Goal: Information Seeking & Learning: Stay updated

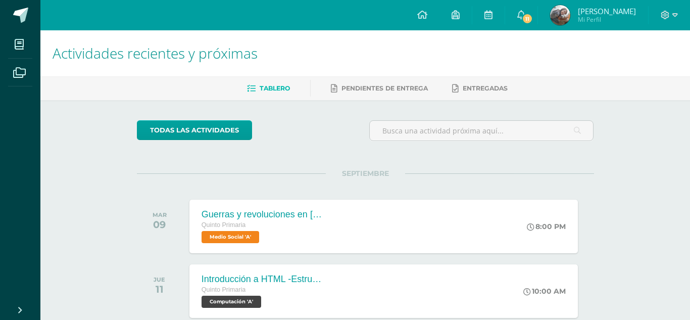
drag, startPoint x: 535, startPoint y: 26, endPoint x: 514, endPoint y: 36, distance: 23.7
click at [535, 26] on link "11" at bounding box center [521, 15] width 32 height 30
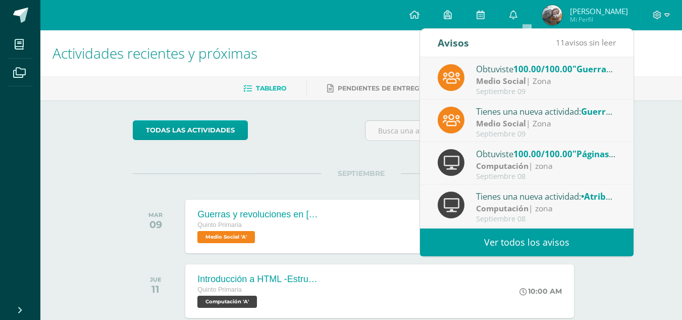
click at [499, 239] on link "Ver todos los avisos" at bounding box center [527, 242] width 214 height 28
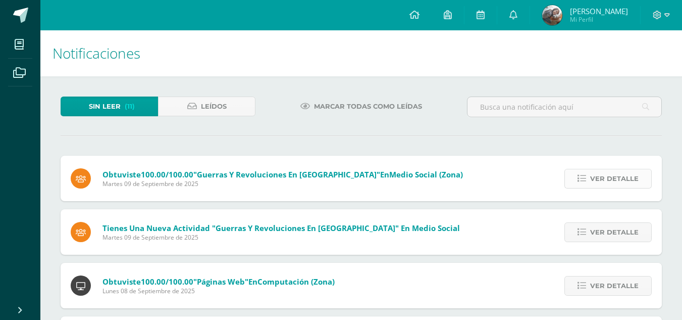
click at [598, 186] on span "Ver detalle" at bounding box center [614, 178] width 48 height 19
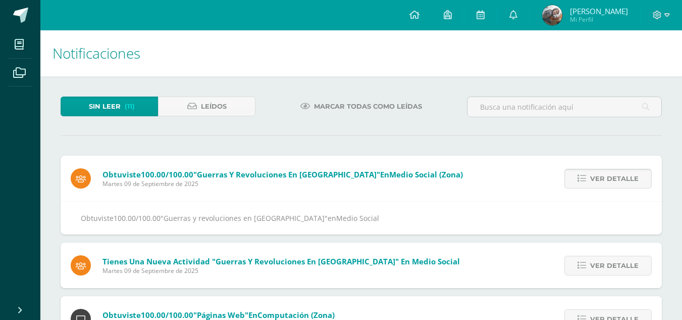
click at [598, 186] on span "Ver detalle" at bounding box center [614, 178] width 48 height 19
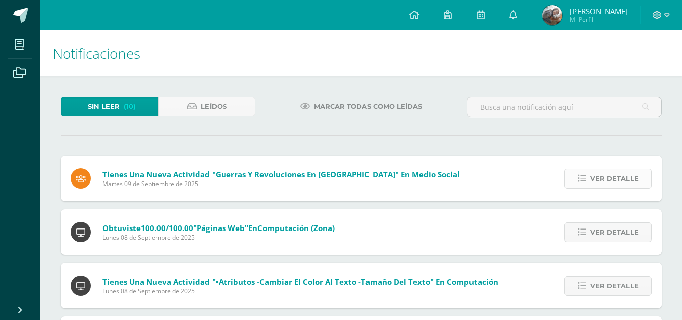
click at [596, 186] on span "Ver detalle" at bounding box center [614, 178] width 48 height 19
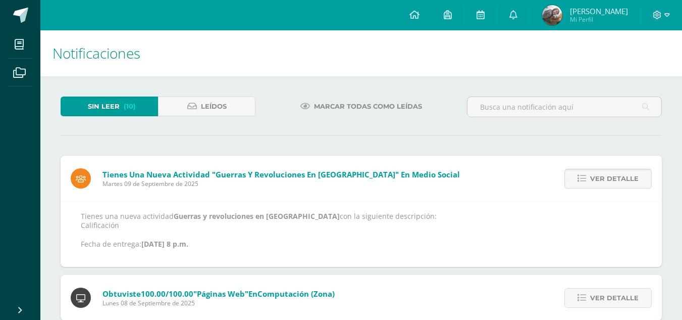
click at [595, 186] on span "Ver detalle" at bounding box center [614, 178] width 48 height 19
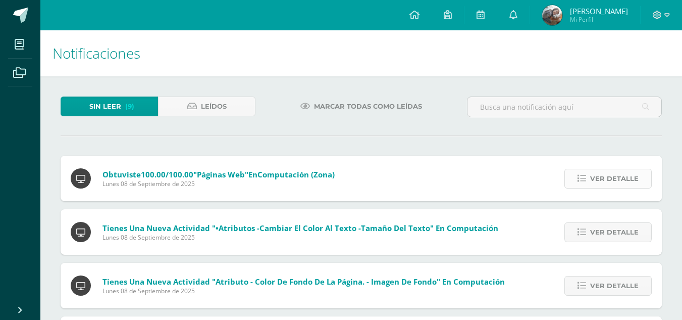
click at [595, 187] on span "Ver detalle" at bounding box center [614, 178] width 48 height 19
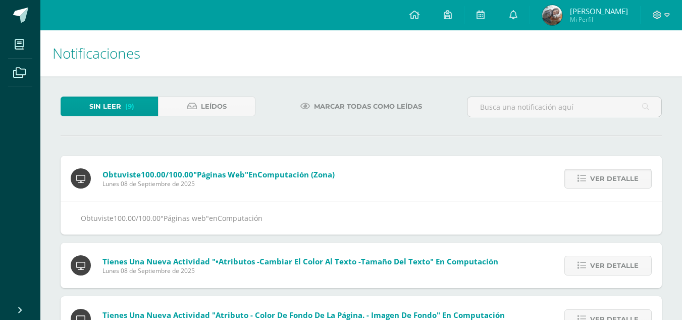
click at [598, 187] on span "Ver detalle" at bounding box center [614, 178] width 48 height 19
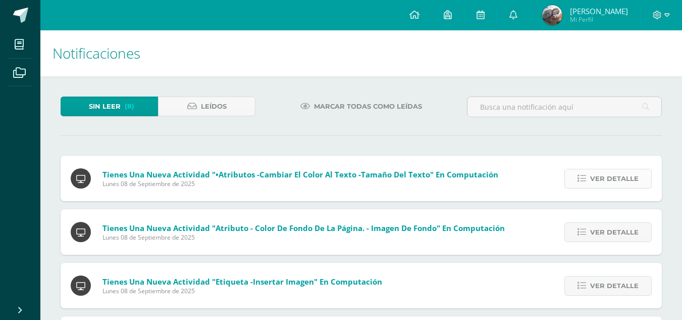
click at [598, 187] on span "Ver detalle" at bounding box center [614, 178] width 48 height 19
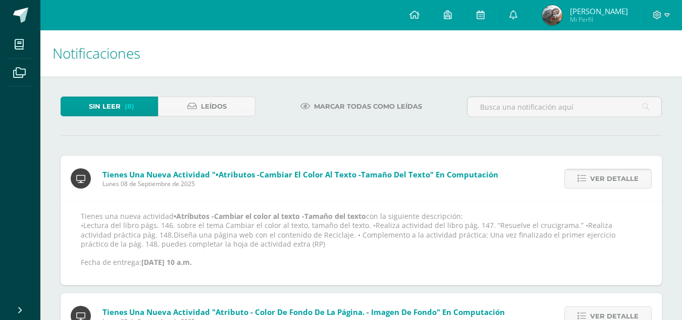
click at [637, 176] on span "Ver detalle" at bounding box center [614, 178] width 48 height 19
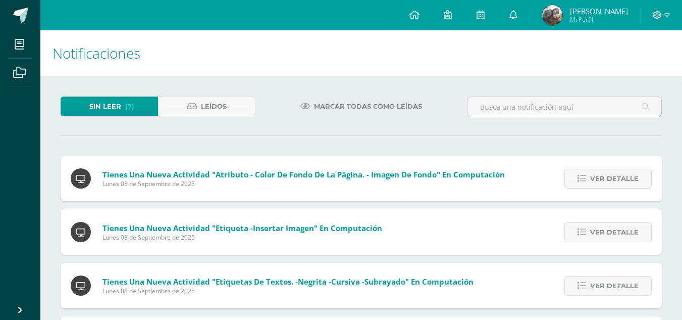
click at [637, 176] on span "Ver detalle" at bounding box center [614, 178] width 48 height 19
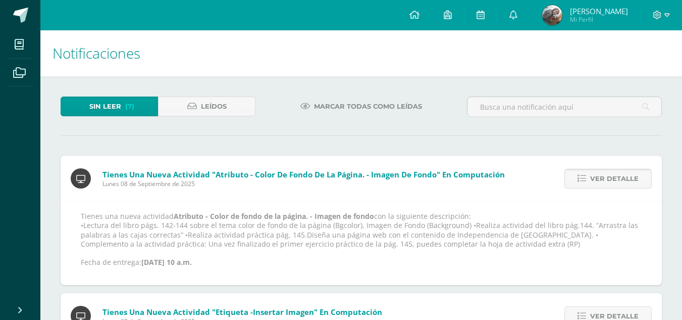
click at [612, 176] on span "Ver detalle" at bounding box center [614, 178] width 48 height 19
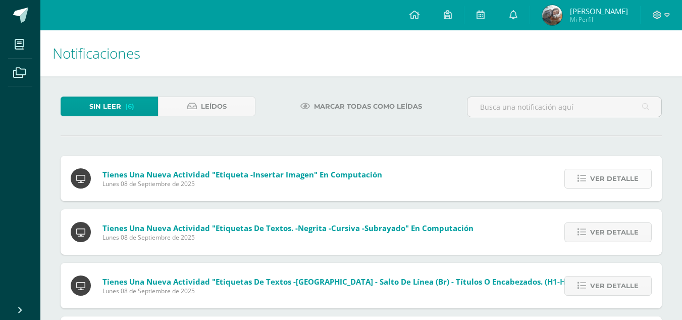
click at [604, 187] on span "Ver detalle" at bounding box center [614, 178] width 48 height 19
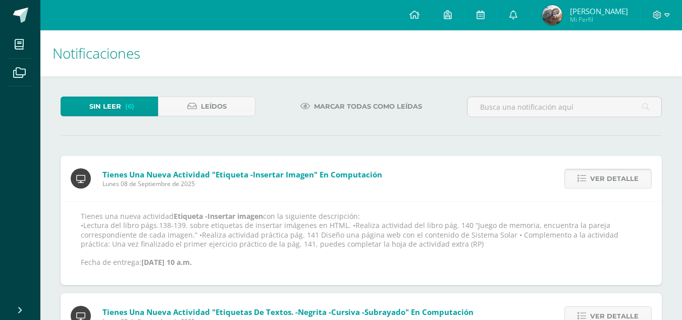
click at [604, 187] on span "Ver detalle" at bounding box center [614, 178] width 48 height 19
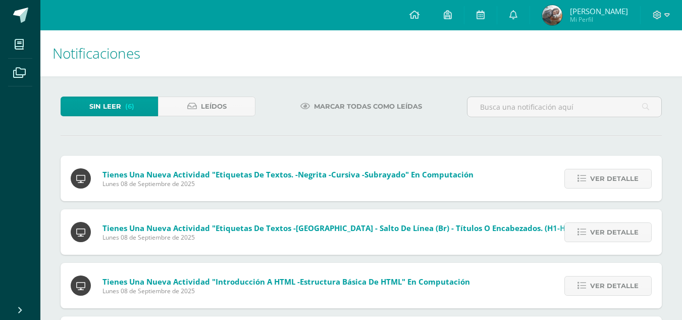
click at [604, 187] on span "Ver detalle" at bounding box center [614, 178] width 48 height 19
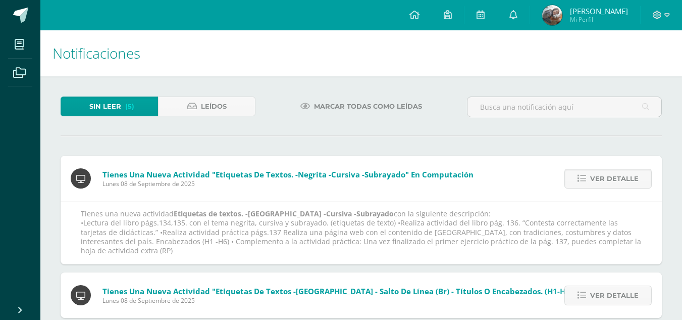
click at [604, 187] on span "Ver detalle" at bounding box center [614, 178] width 48 height 19
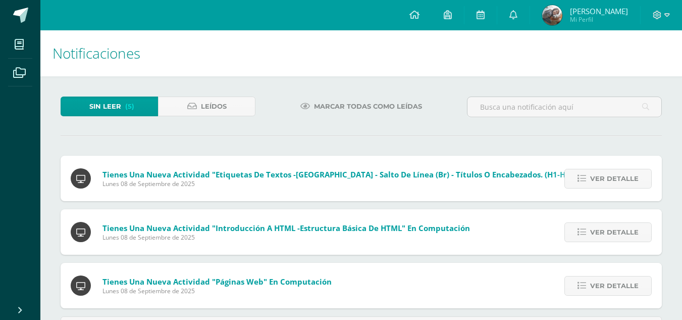
click at [604, 187] on div "Tienes una nueva actividad "Etiquetas de textos. -Negrita -Cursiva -Subrayado" …" at bounding box center [361, 248] width 601 height 186
click at [604, 187] on span "Ver detalle" at bounding box center [614, 178] width 48 height 19
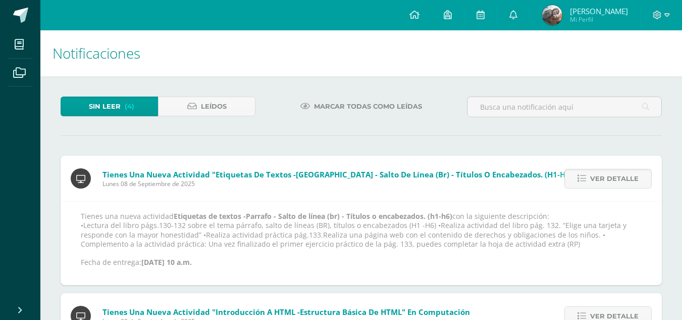
click at [604, 187] on span "Ver detalle" at bounding box center [614, 178] width 48 height 19
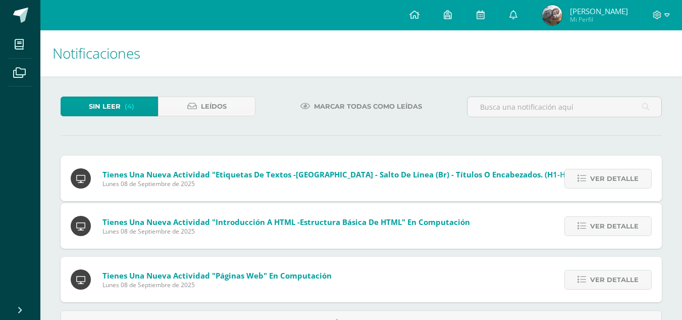
click at [604, 187] on div "Tienes una nueva actividad "Etiquetas de textos -[GEOGRAPHIC_DATA] - Salto de l…" at bounding box center [361, 245] width 601 height 180
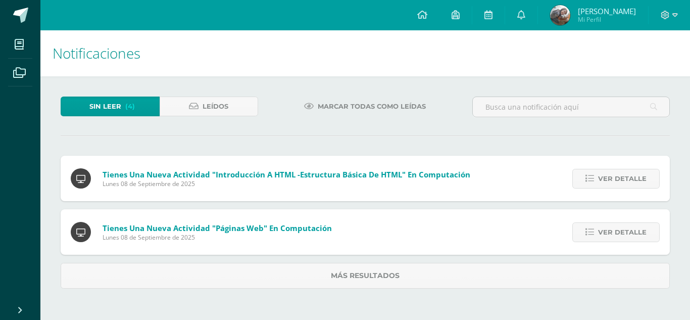
click at [604, 187] on span "Ver detalle" at bounding box center [622, 178] width 48 height 19
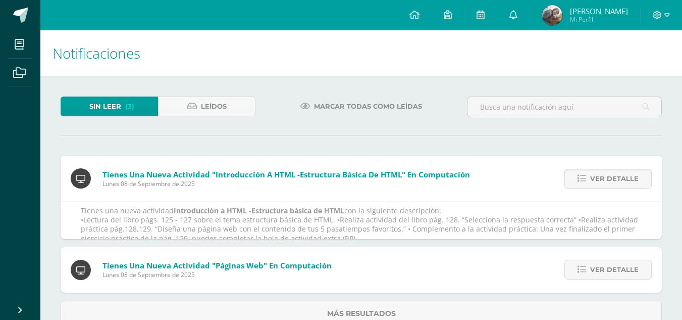
click at [604, 187] on span "Ver detalle" at bounding box center [614, 178] width 48 height 19
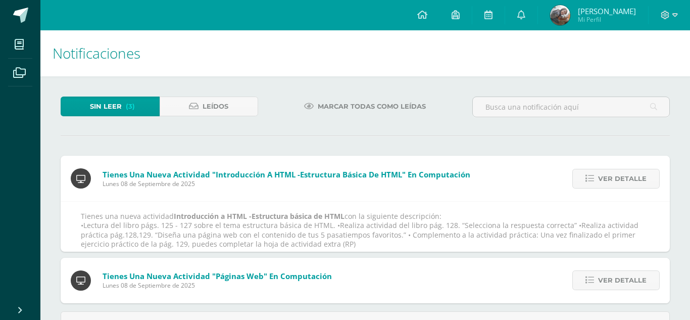
click at [604, 187] on div "Tienes una nueva actividad "Introducción a HTML -Estructura básica de HTML" En …" at bounding box center [365, 245] width 609 height 181
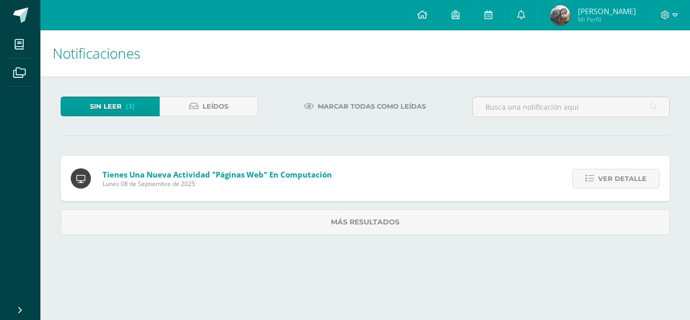
click at [604, 187] on span "Ver detalle" at bounding box center [622, 178] width 48 height 19
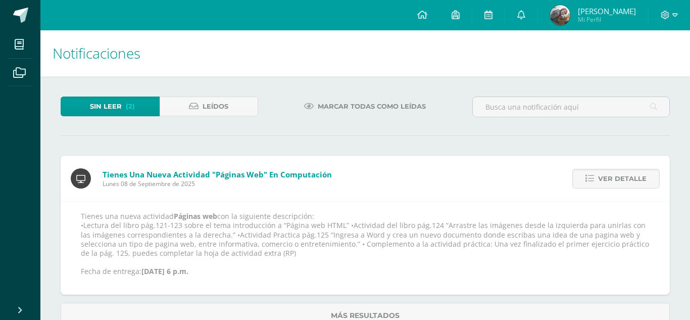
click at [604, 187] on span "Ver detalle" at bounding box center [622, 178] width 48 height 19
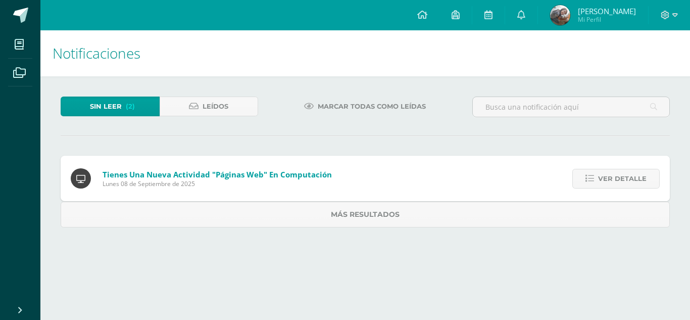
click at [604, 187] on div "Sin leer (2) Leídos Marcar todas como leídas Tienes una nueva actividad "Página…" at bounding box center [364, 161] width 649 height 171
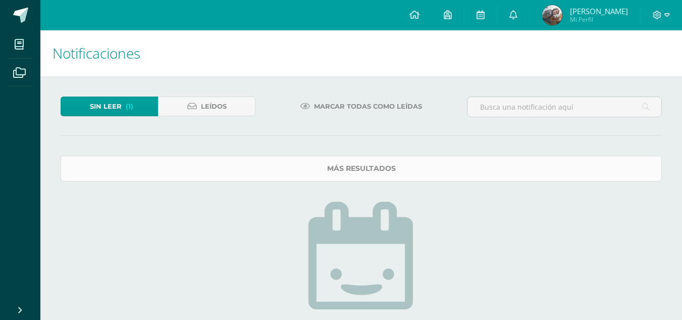
click at [594, 167] on link "Más resultados" at bounding box center [361, 168] width 601 height 26
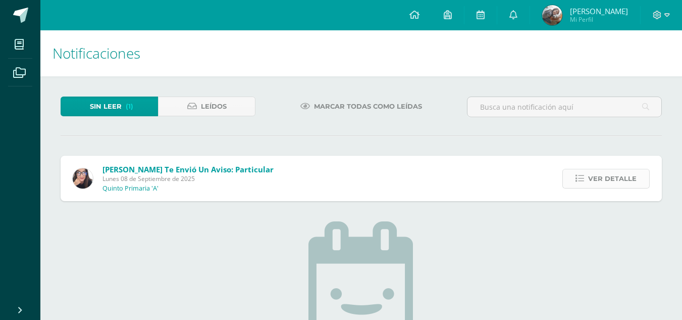
click at [593, 179] on span "Ver detalle" at bounding box center [612, 178] width 48 height 19
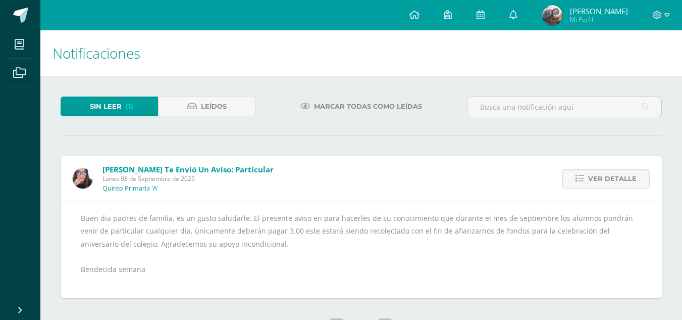
click at [619, 184] on span "Ver detalle" at bounding box center [612, 178] width 48 height 19
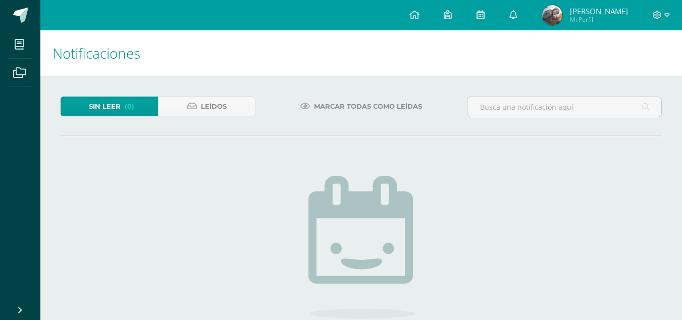
click at [485, 18] on icon at bounding box center [481, 14] width 8 height 9
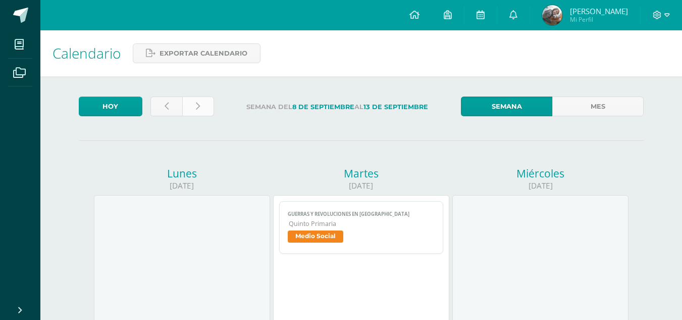
click at [194, 102] on link at bounding box center [198, 106] width 32 height 20
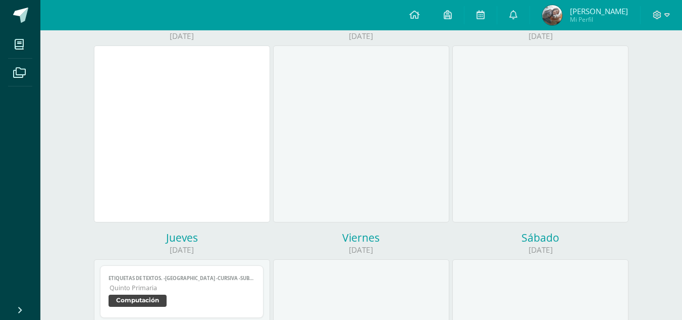
scroll to position [151, 0]
